Goal: Information Seeking & Learning: Learn about a topic

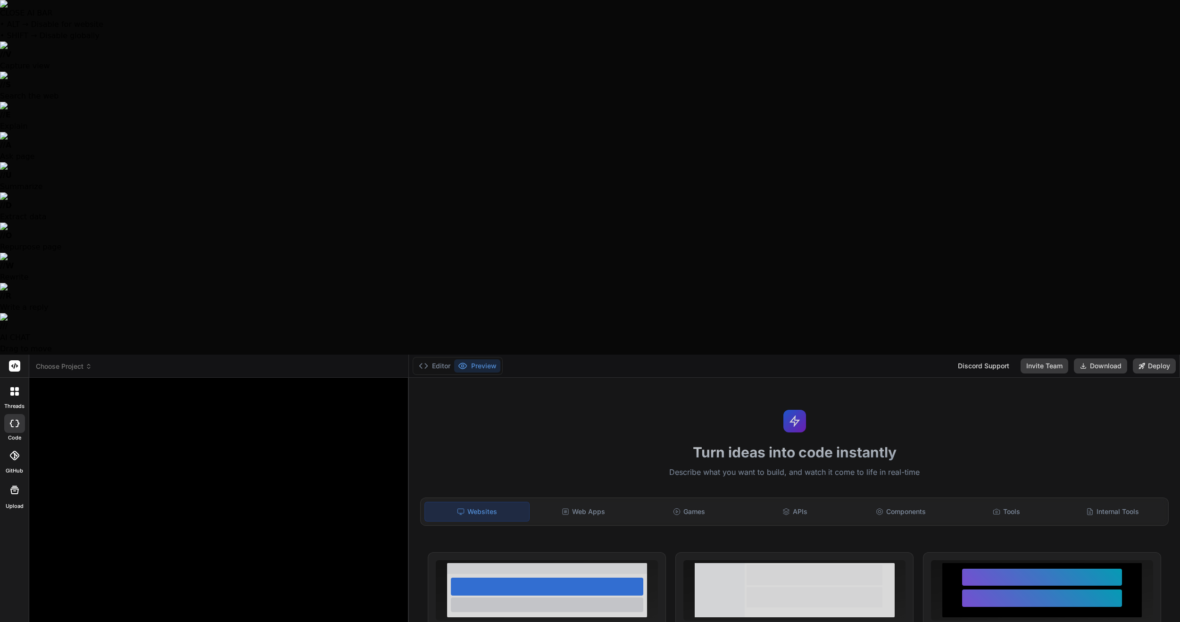
type textarea "x"
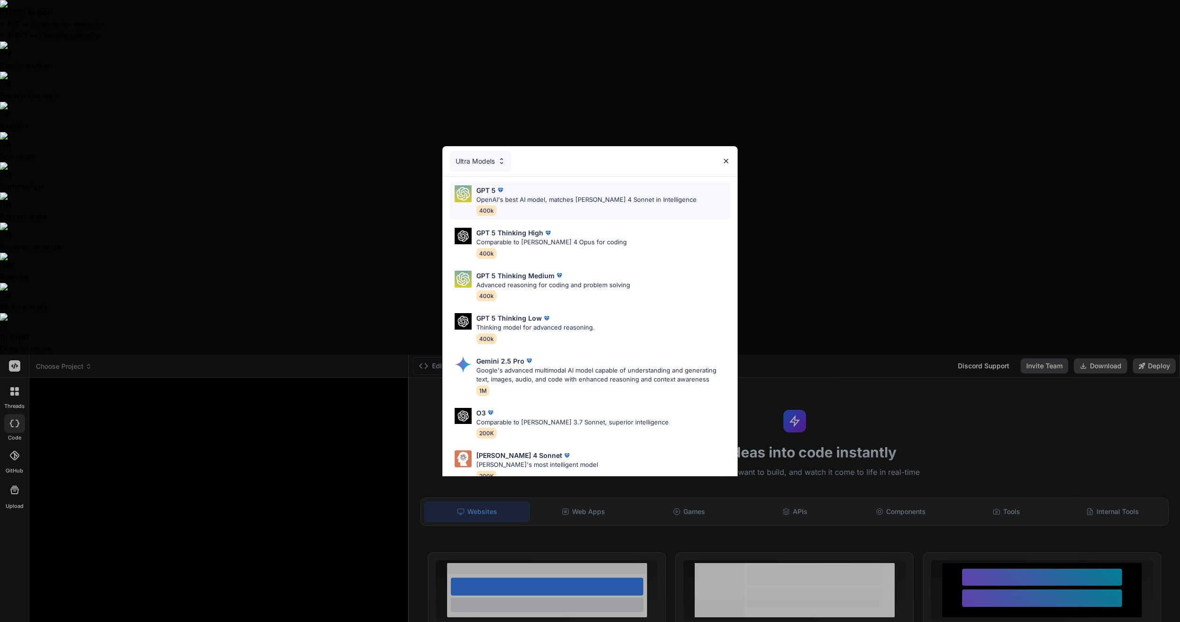
click at [537, 205] on div "GPT 5 OpenAI's best AI model, matches [PERSON_NAME] 4 Sonnet in Intelligence 40…" at bounding box center [586, 200] width 220 height 31
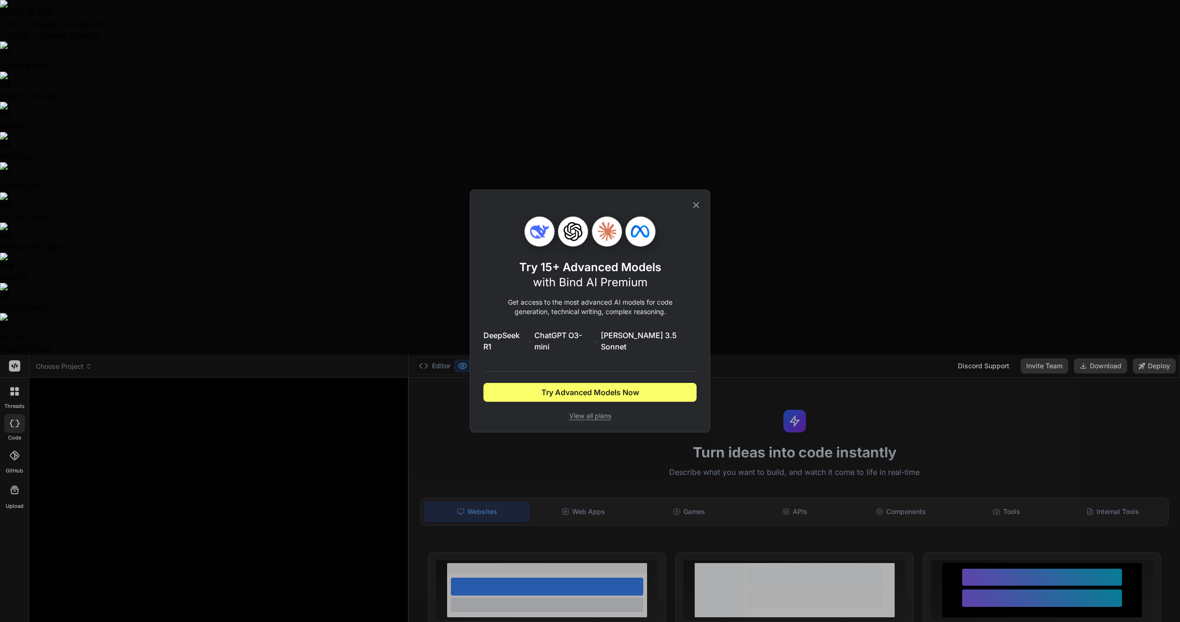
drag, startPoint x: 695, startPoint y: 207, endPoint x: 558, endPoint y: 126, distance: 159.2
click at [695, 207] on icon at bounding box center [696, 205] width 10 height 10
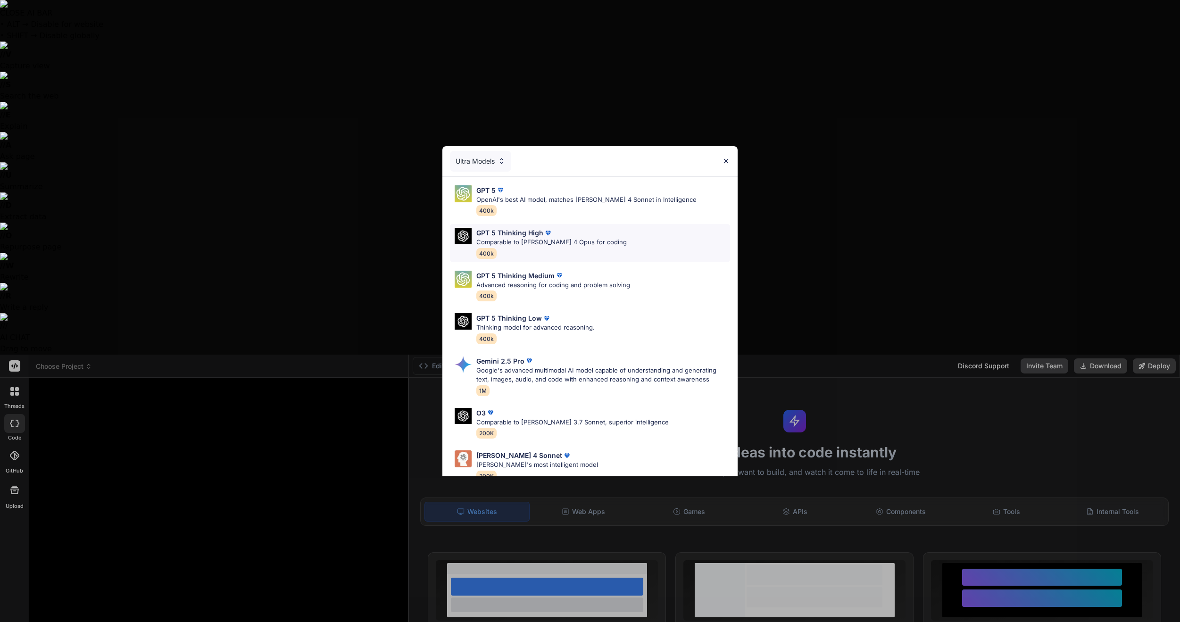
click at [588, 240] on p "Comparable to [PERSON_NAME] 4 Opus for coding" at bounding box center [551, 242] width 150 height 9
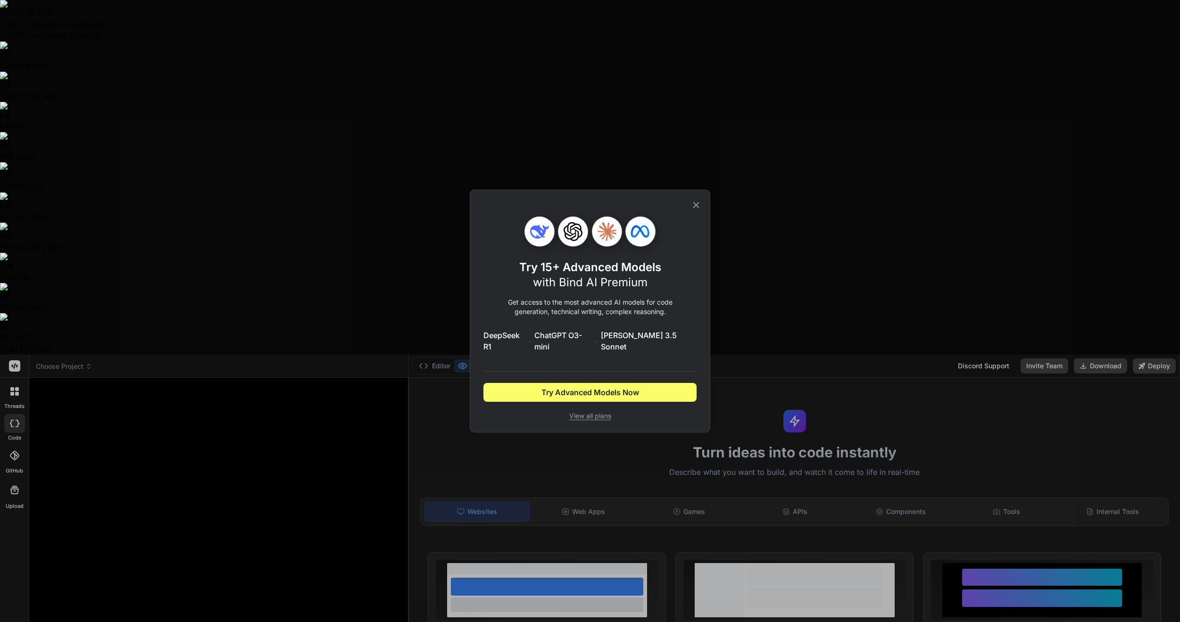
click at [701, 208] on icon at bounding box center [696, 205] width 10 height 10
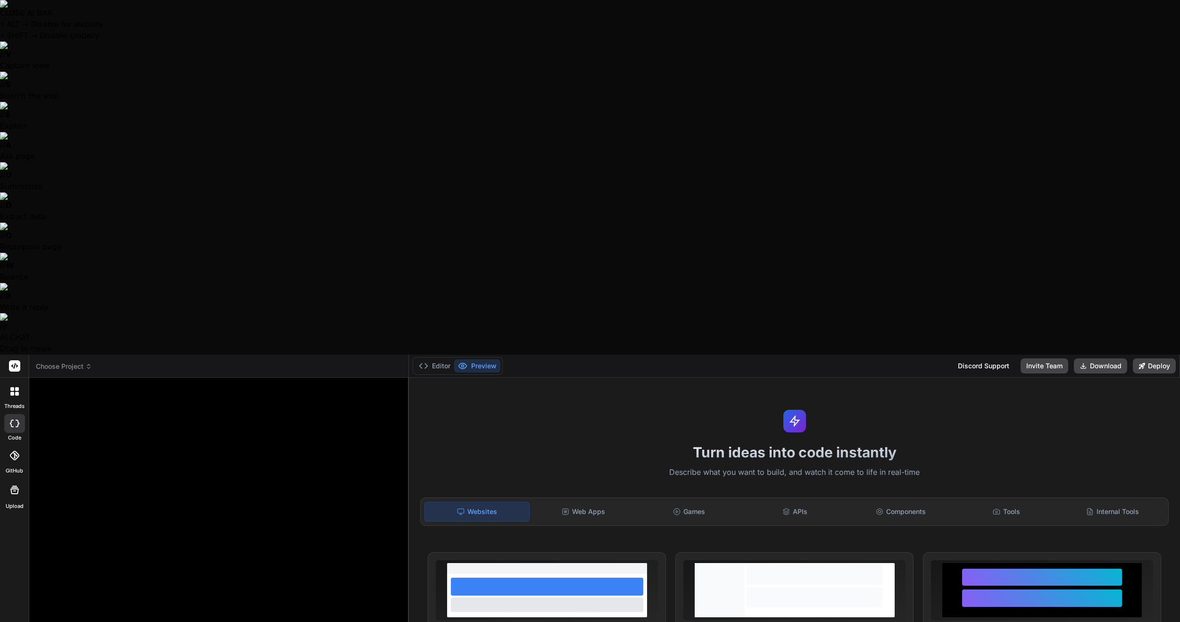
click at [17, 392] on icon at bounding box center [17, 394] width 4 height 4
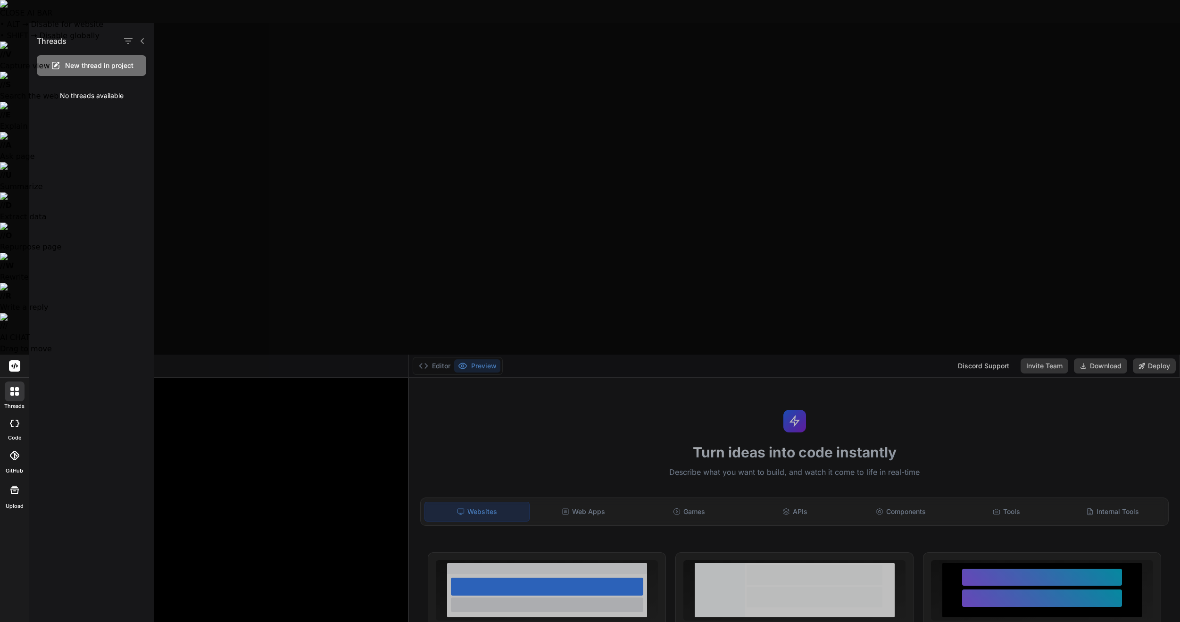
click at [11, 420] on icon at bounding box center [12, 424] width 4 height 8
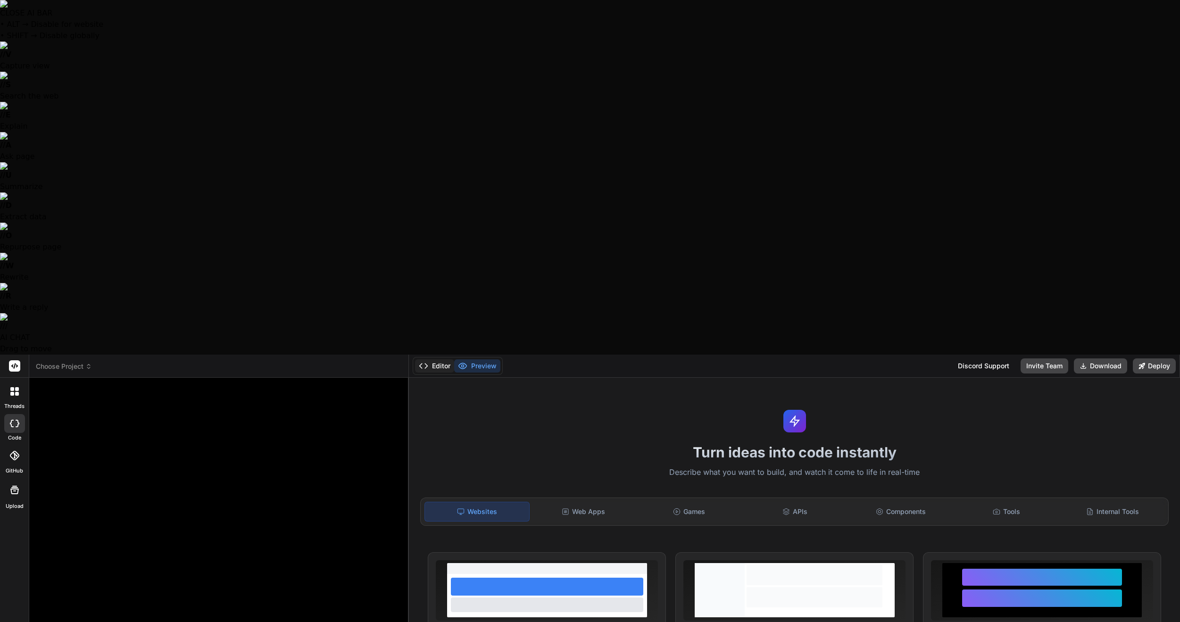
click at [441, 359] on button "Editor" at bounding box center [434, 365] width 39 height 13
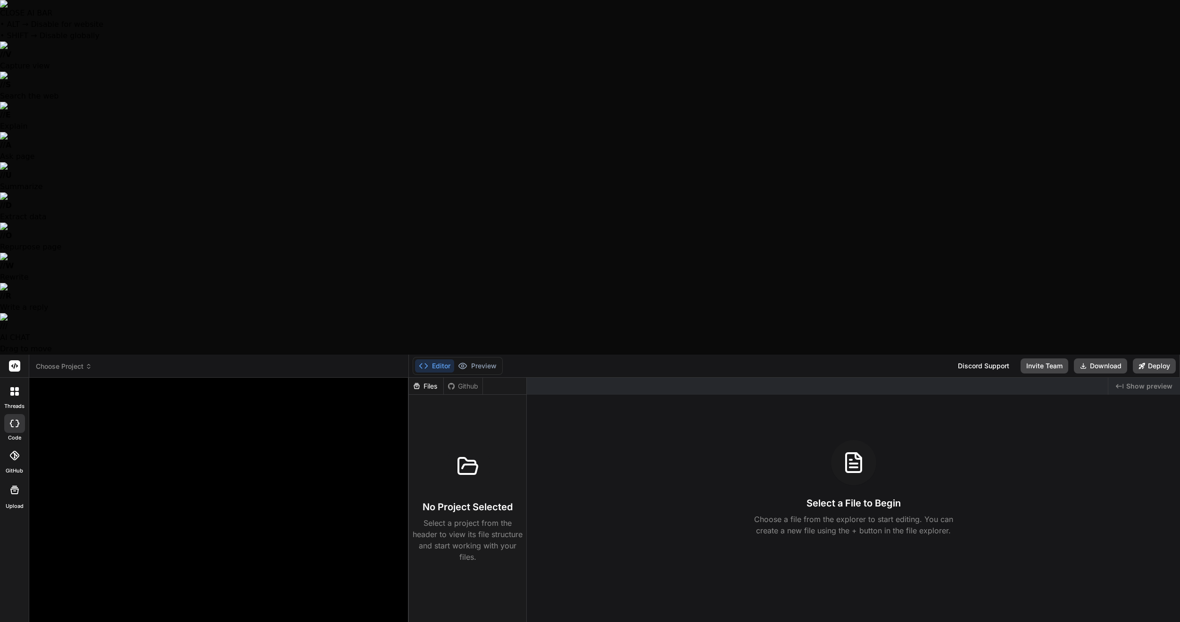
click at [441, 359] on button "Editor" at bounding box center [434, 365] width 39 height 13
click at [473, 359] on button "Preview" at bounding box center [477, 365] width 46 height 13
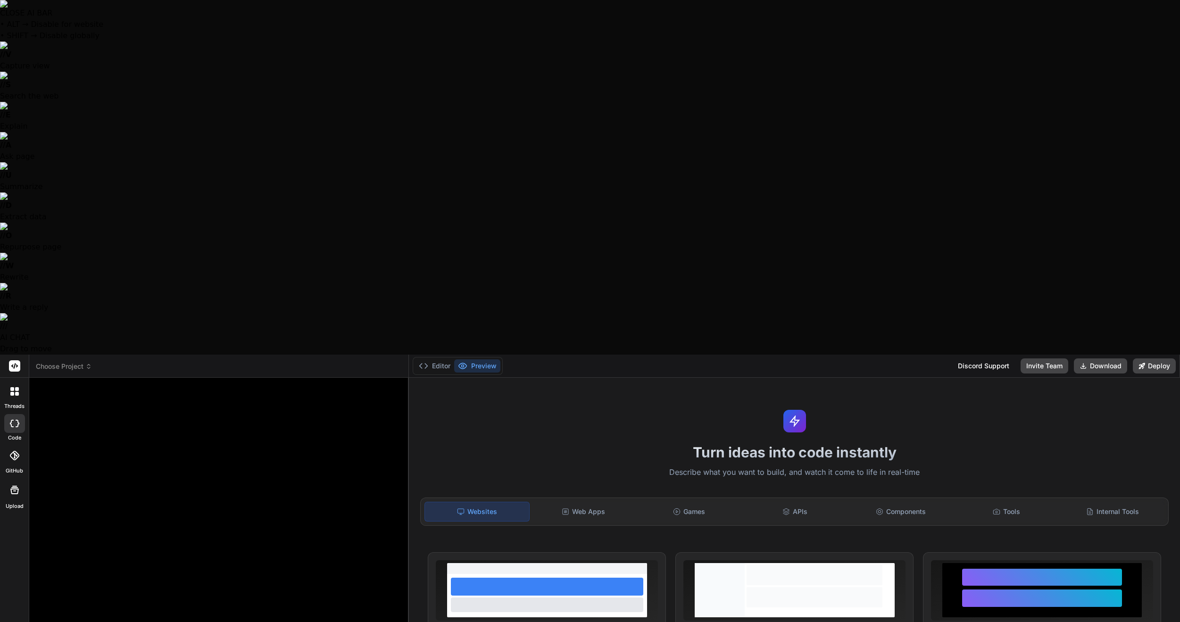
type textarea "x"
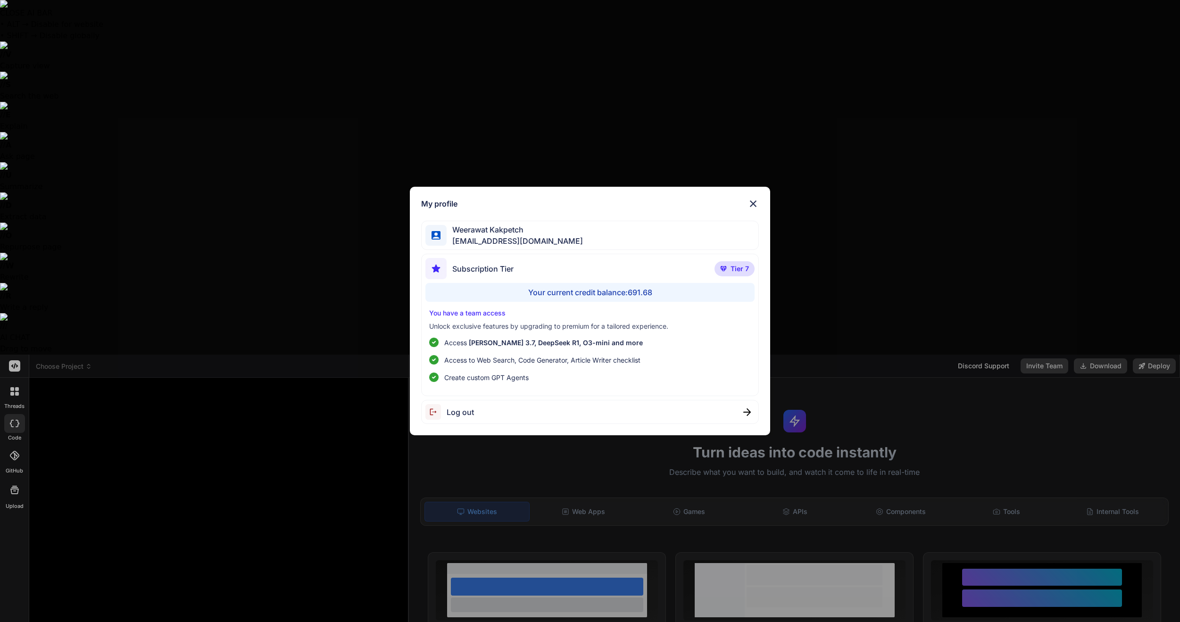
drag, startPoint x: 305, startPoint y: 247, endPoint x: 317, endPoint y: 243, distance: 12.7
click at [305, 247] on div "My profile Weerawat Kakpetch gusornhai@gmail.com Subscription Tier Tier 7 Your …" at bounding box center [590, 311] width 1180 height 622
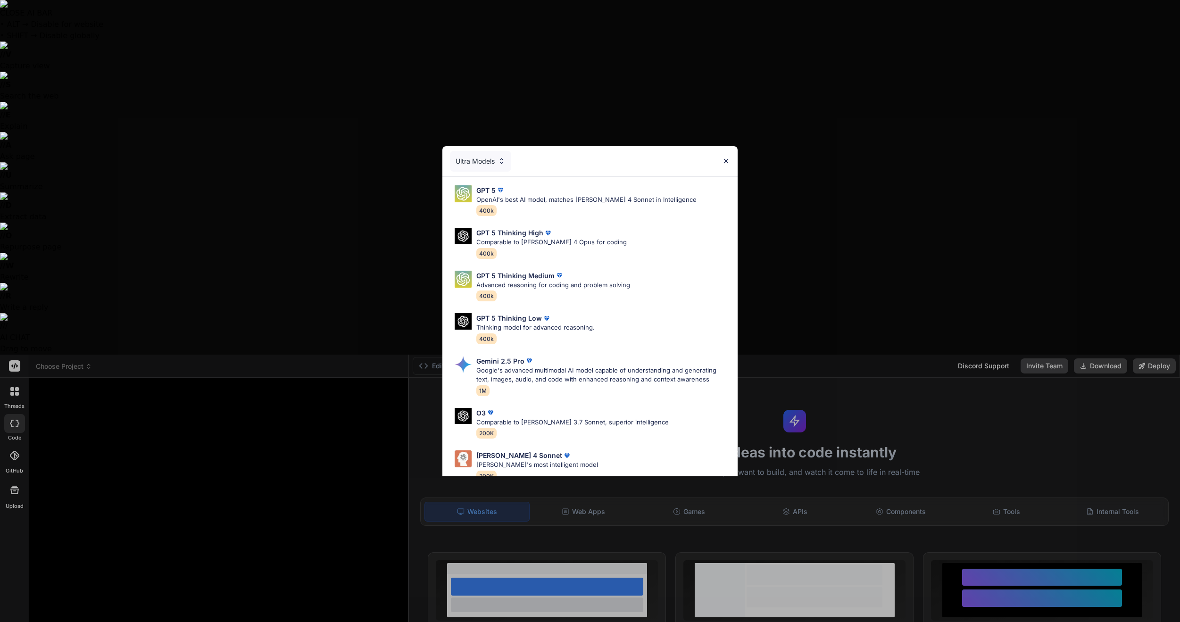
drag, startPoint x: 216, startPoint y: 347, endPoint x: 215, endPoint y: 342, distance: 4.8
click at [215, 344] on div "Ultra Models GPT 5 OpenAI's best AI model, matches Claude 4 Sonnet in Intellige…" at bounding box center [590, 311] width 1180 height 622
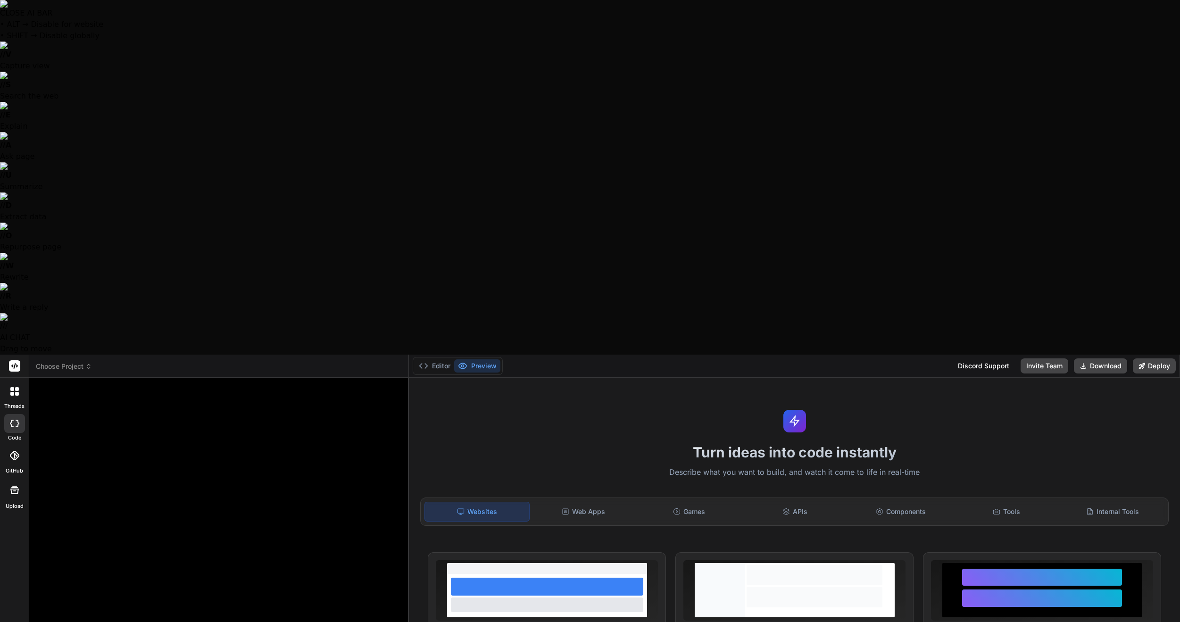
click at [10, 445] on div at bounding box center [14, 455] width 21 height 21
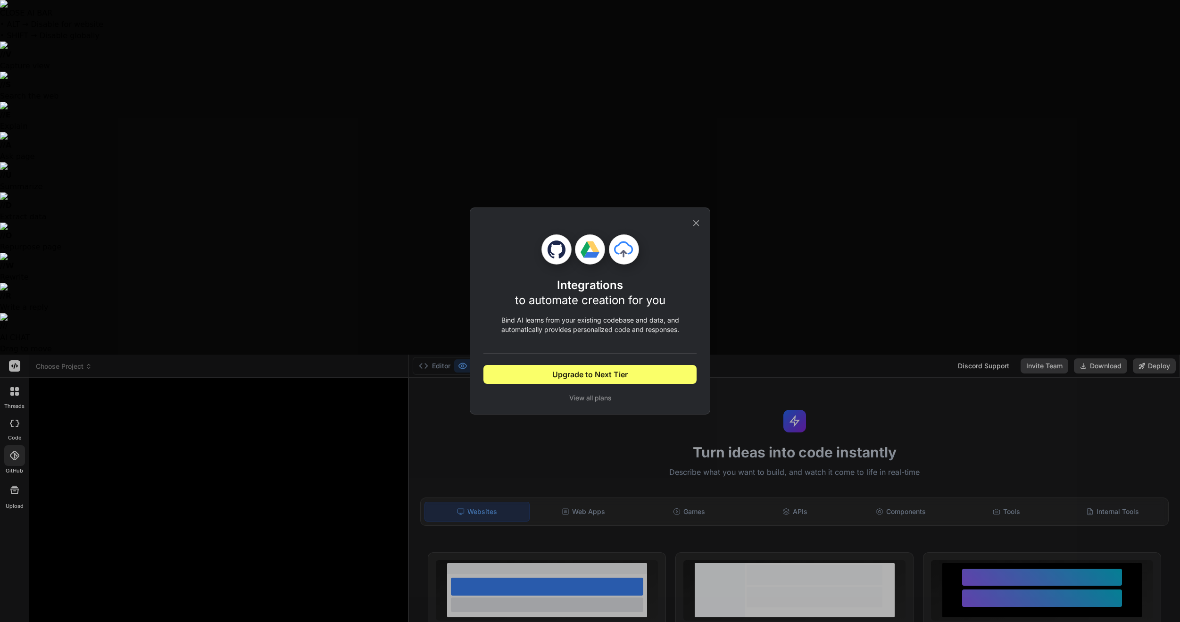
click at [603, 398] on span "View all plans" at bounding box center [589, 397] width 213 height 9
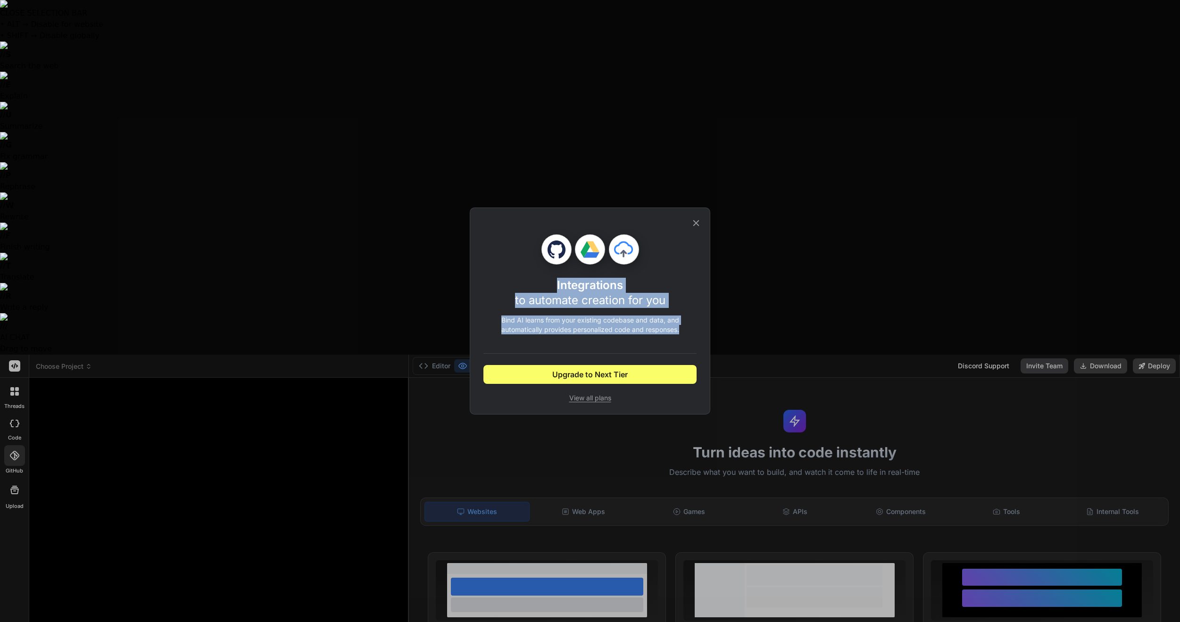
drag, startPoint x: 697, startPoint y: 223, endPoint x: 826, endPoint y: 347, distance: 178.4
click at [826, 347] on div "Integrations to automate creation for you Bind AI learns from your existing cod…" at bounding box center [590, 311] width 1180 height 622
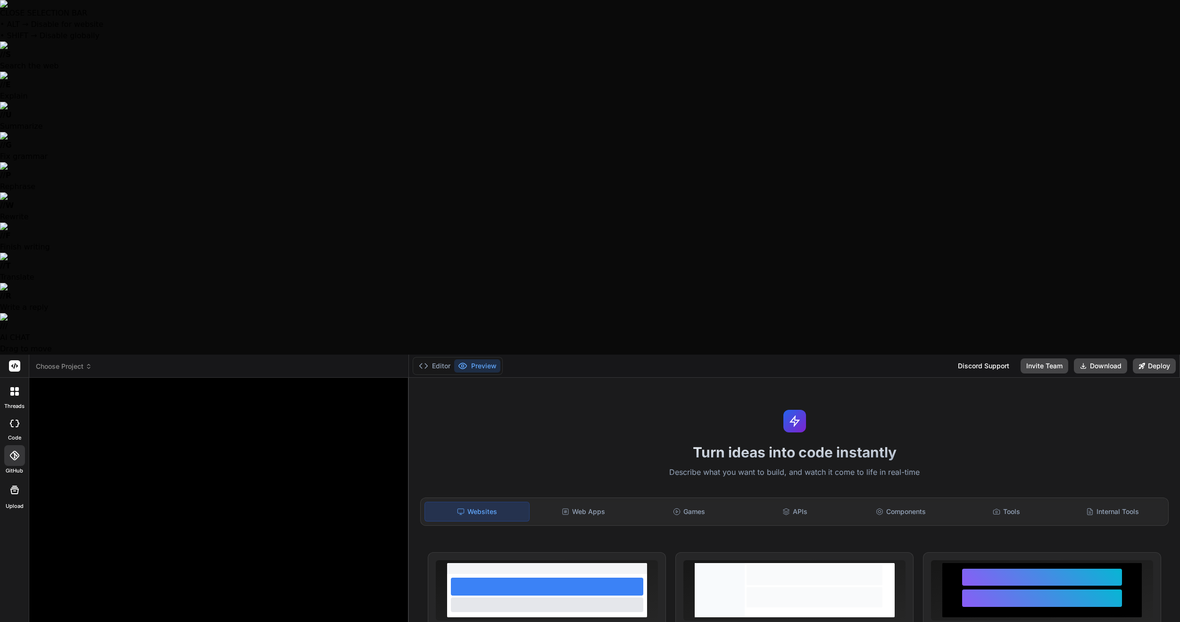
click at [15, 445] on div at bounding box center [14, 455] width 21 height 21
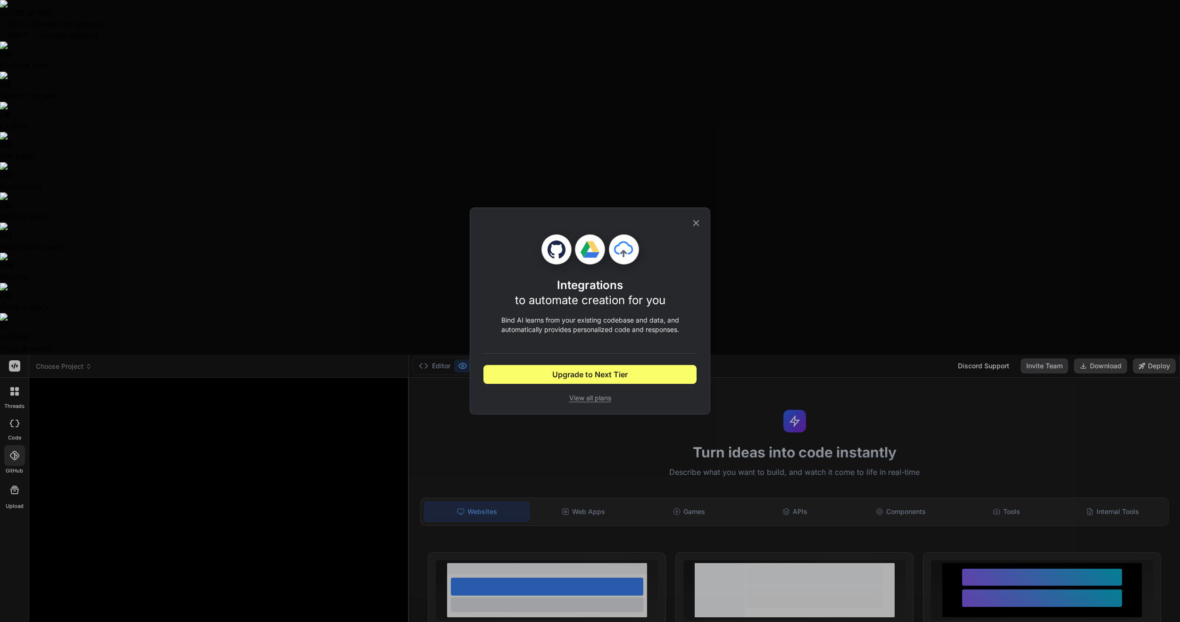
click at [693, 223] on icon at bounding box center [696, 223] width 10 height 10
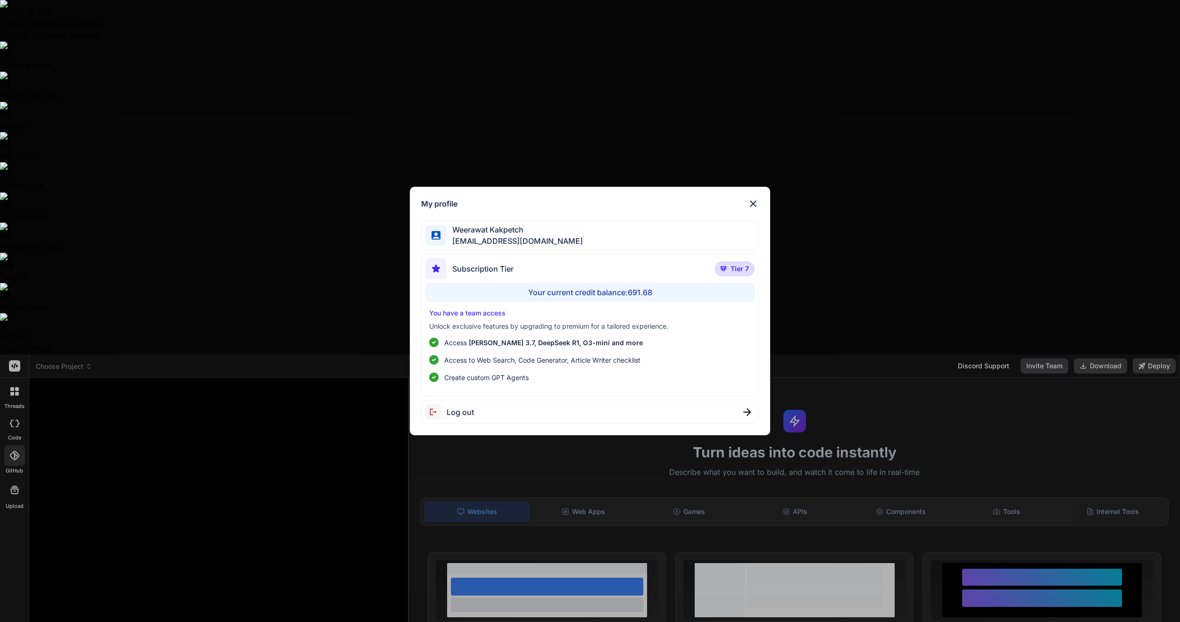
click at [464, 418] on div "Log out" at bounding box center [449, 412] width 49 height 16
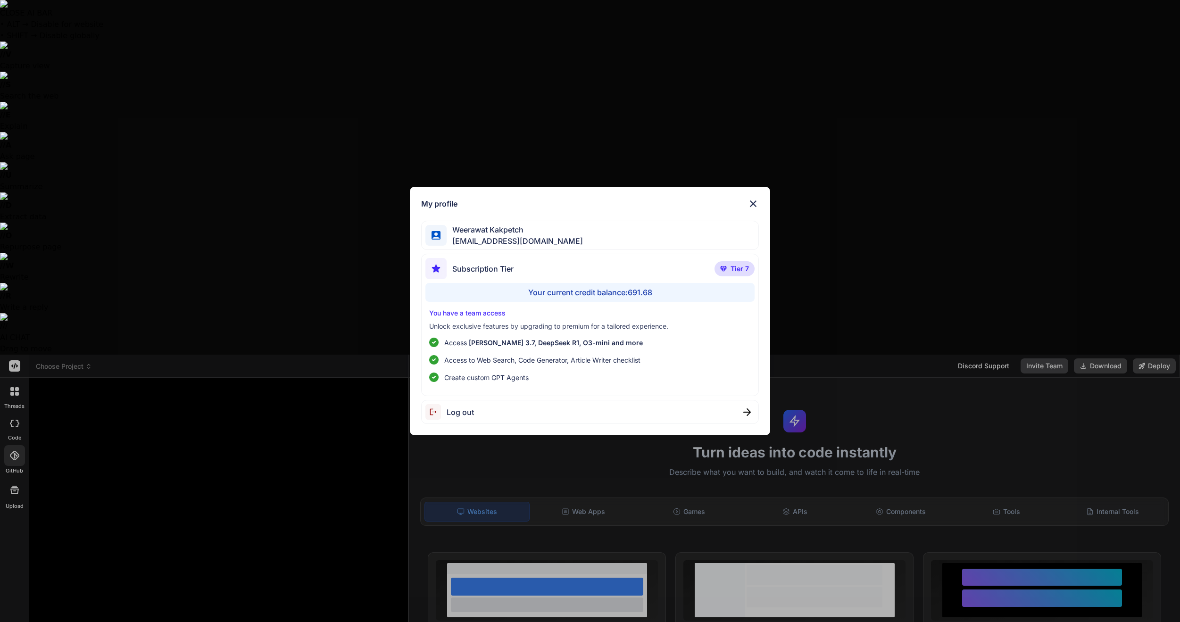
drag, startPoint x: 217, startPoint y: 397, endPoint x: 224, endPoint y: 404, distance: 10.0
click at [220, 398] on div "My profile Weerawat Kakpetch gusornhai@gmail.com Subscription Tier Tier 7 Your …" at bounding box center [590, 311] width 1180 height 622
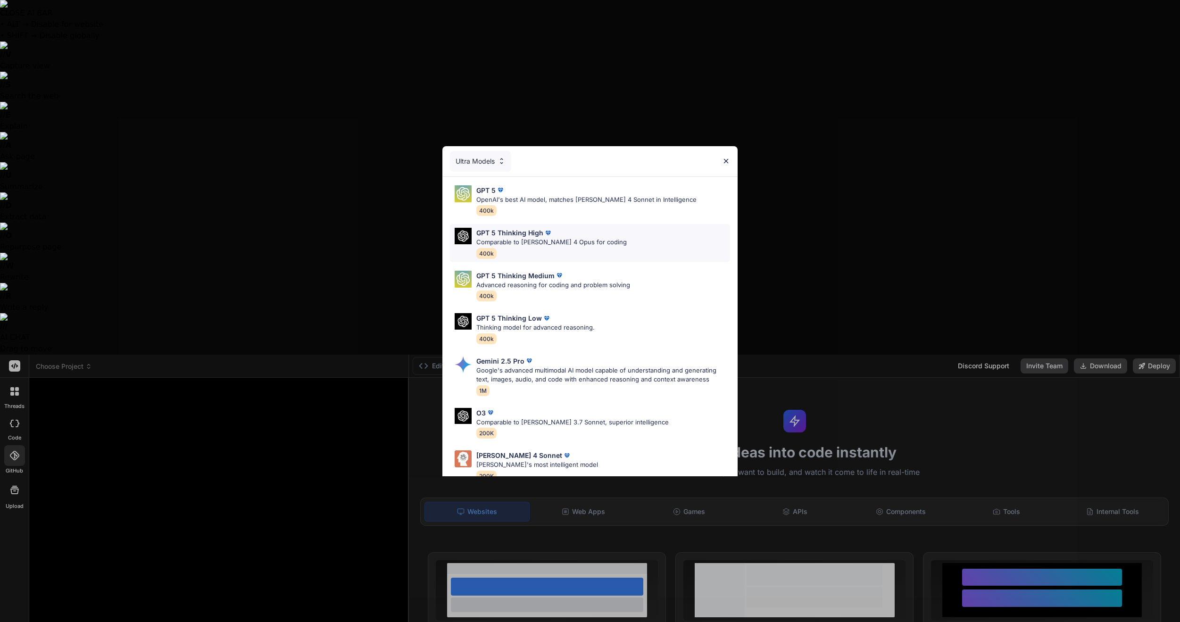
click at [580, 239] on p "Comparable to [PERSON_NAME] 4 Opus for coding" at bounding box center [551, 242] width 150 height 9
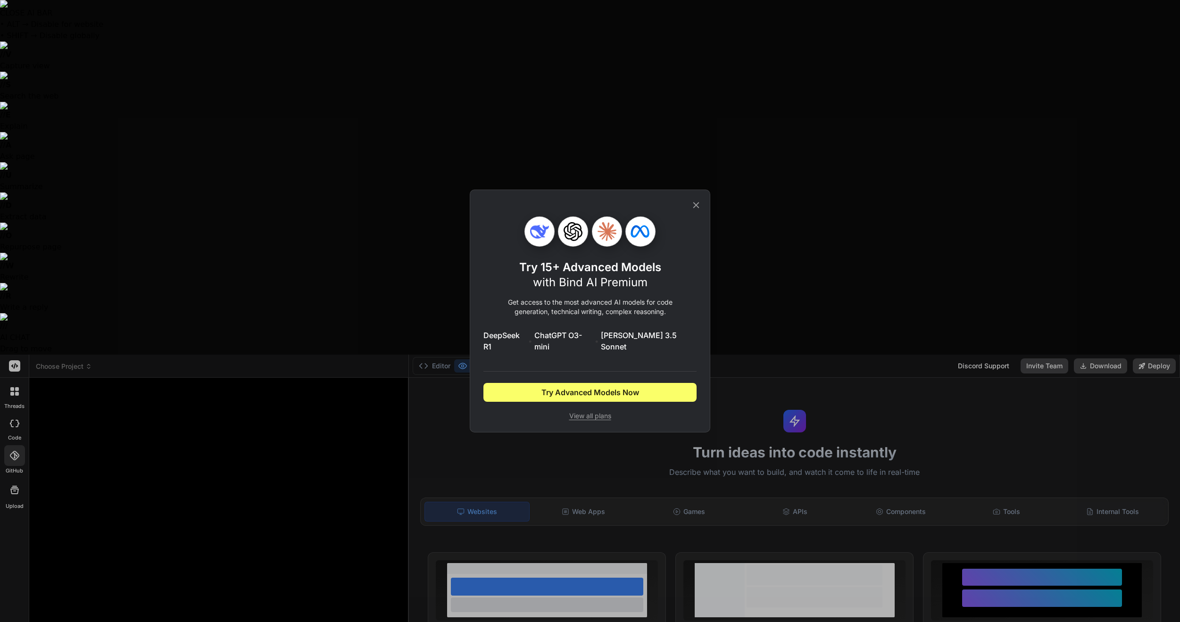
click at [696, 209] on icon at bounding box center [696, 205] width 10 height 10
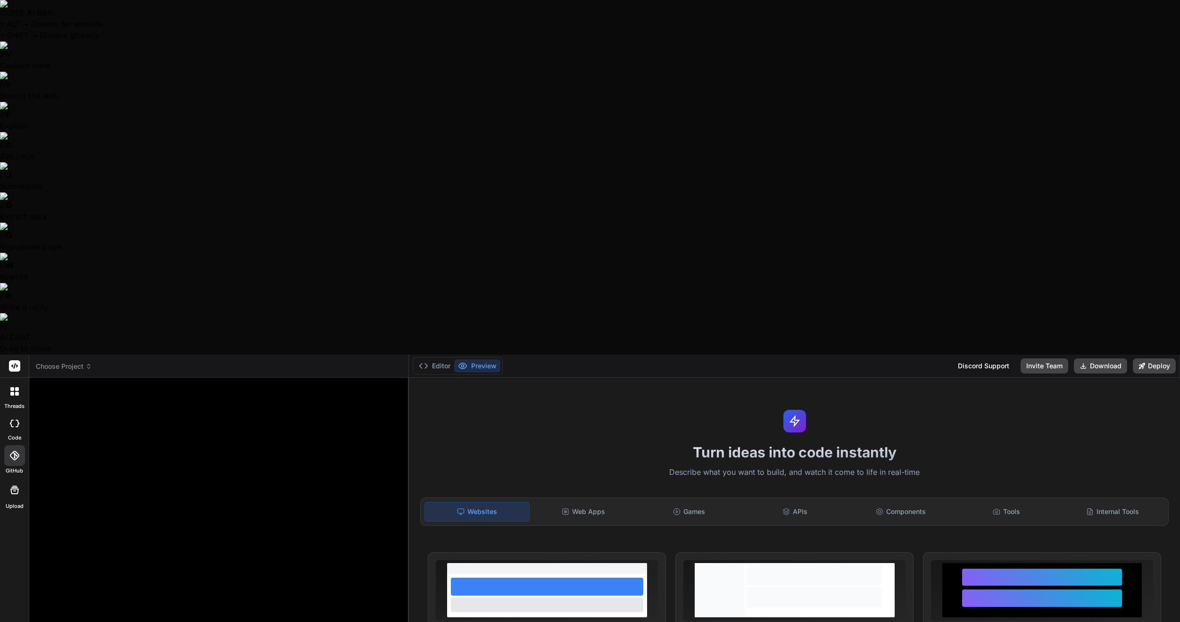
click at [17, 479] on div at bounding box center [14, 490] width 23 height 23
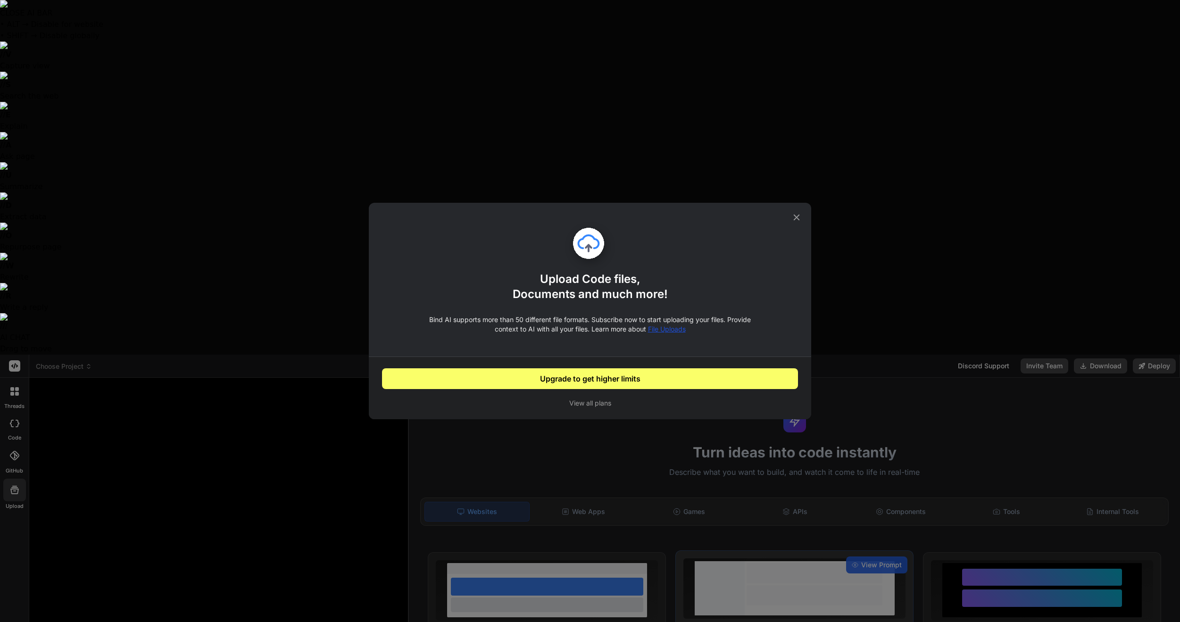
click at [801, 218] on icon at bounding box center [796, 217] width 10 height 10
type textarea "x"
